Goal: Find specific page/section

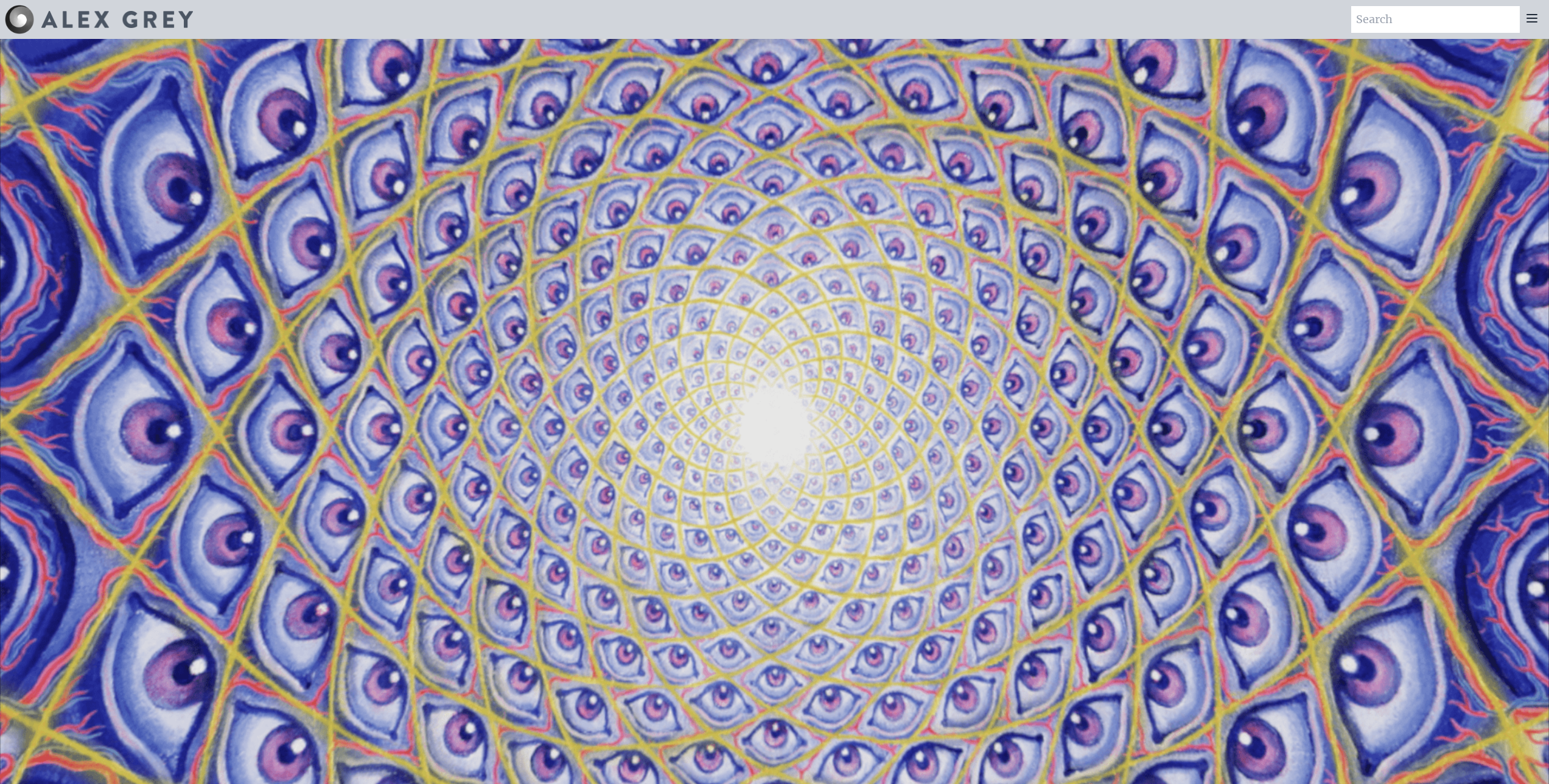
drag, startPoint x: 116, startPoint y: 1, endPoint x: 573, endPoint y: 26, distance: 457.7
click at [573, 26] on div "Art Writings About" at bounding box center [774, 19] width 1549 height 39
drag, startPoint x: 353, startPoint y: 1, endPoint x: 569, endPoint y: 12, distance: 216.3
click at [569, 12] on div "Art Writings About" at bounding box center [774, 19] width 1549 height 39
drag, startPoint x: 153, startPoint y: 0, endPoint x: 705, endPoint y: 24, distance: 552.5
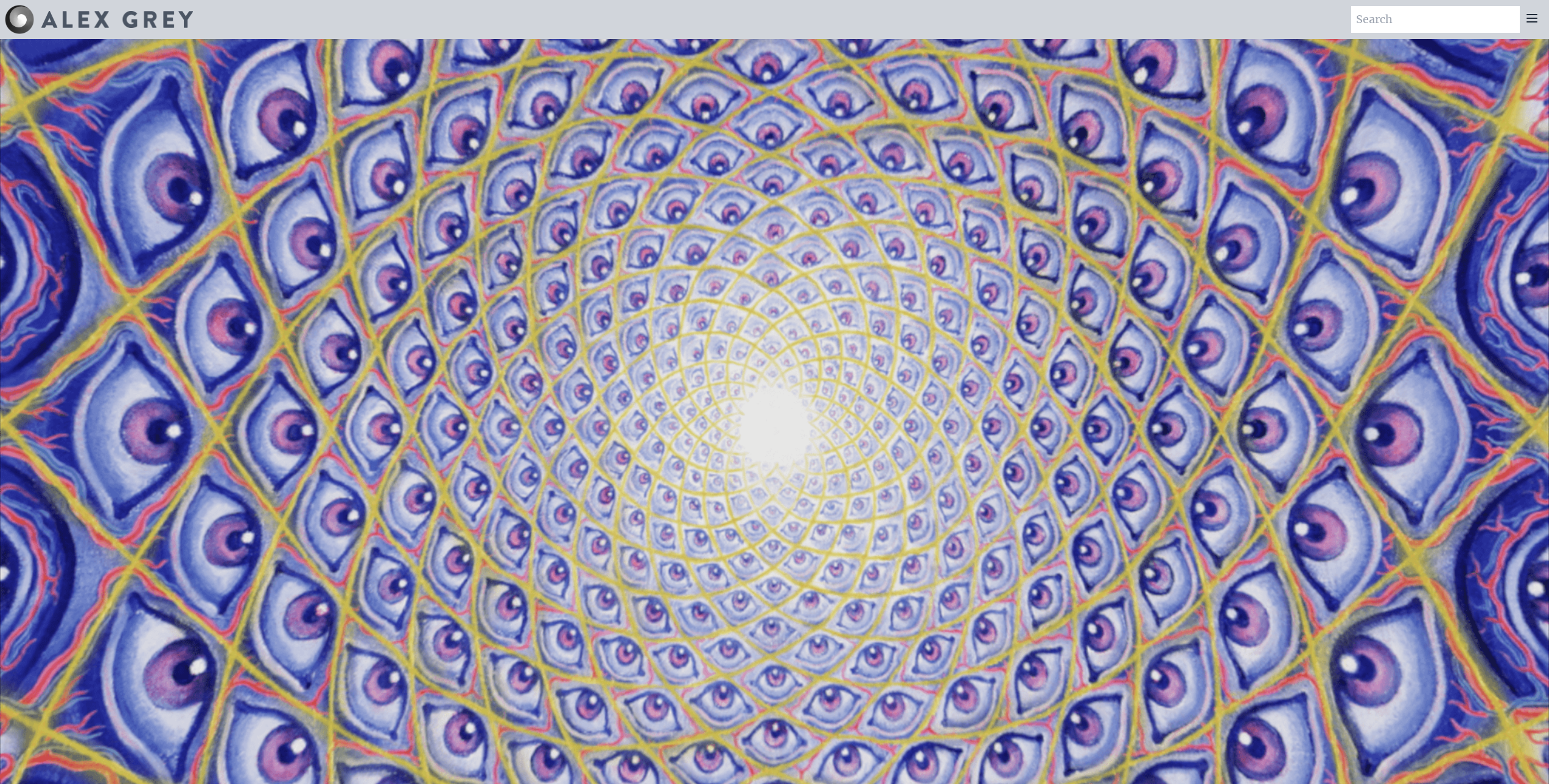
click at [705, 24] on div "Art Writings About" at bounding box center [774, 19] width 1549 height 39
